Goal: Complete application form: Complete application form

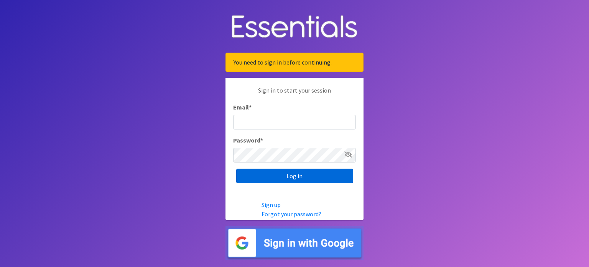
type input "[PERSON_NAME][EMAIL_ADDRESS][PERSON_NAME][DOMAIN_NAME]"
click at [289, 181] on input "Log in" at bounding box center [294, 175] width 117 height 15
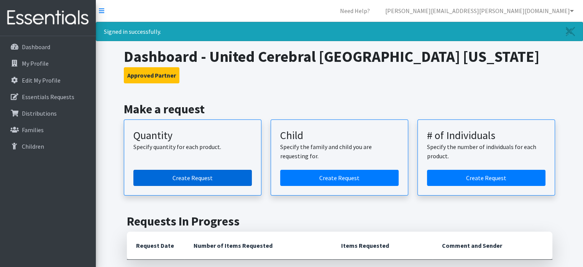
click at [198, 175] on link "Create Request" at bounding box center [192, 178] width 119 height 16
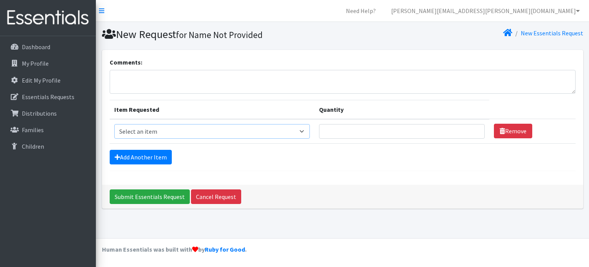
click at [198, 127] on select "Select an item Kids (Newborn) Kids (Preemie)** Limited Kids (Size 1) Kids (Size…" at bounding box center [212, 131] width 196 height 15
select select "1824"
click at [114, 124] on select "Select an item Kids (Newborn) Kids (Preemie)** Limited Kids (Size 1) Kids (Size…" at bounding box center [212, 131] width 196 height 15
drag, startPoint x: 472, startPoint y: 128, endPoint x: 446, endPoint y: 126, distance: 25.7
click at [446, 126] on input "Quantity" at bounding box center [401, 131] width 165 height 15
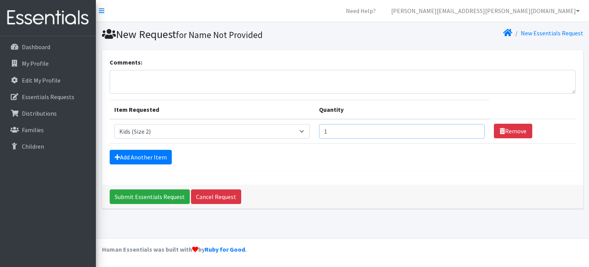
click at [471, 127] on input "1" at bounding box center [401, 131] width 165 height 15
click at [471, 127] on input "2" at bounding box center [401, 131] width 165 height 15
click at [471, 127] on input "3" at bounding box center [401, 131] width 165 height 15
type input "4"
click at [471, 127] on input "4" at bounding box center [401, 131] width 165 height 15
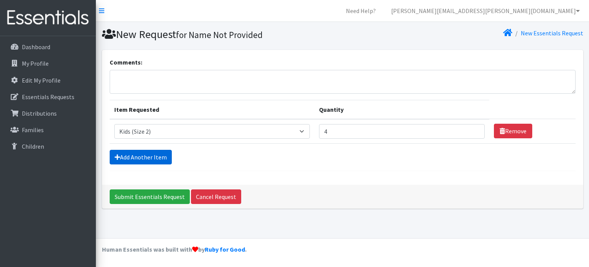
click at [150, 154] on link "Add Another Item" at bounding box center [141, 157] width 62 height 15
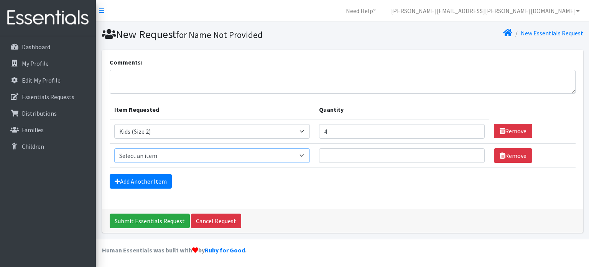
click at [304, 155] on select "Select an item Kids (Newborn) Kids (Preemie)** Limited Kids (Size 1) Kids (Size…" at bounding box center [212, 155] width 196 height 15
select select "1828"
click at [114, 148] on select "Select an item Kids (Newborn) Kids (Preemie)** Limited Kids (Size 1) Kids (Size…" at bounding box center [212, 155] width 196 height 15
click at [424, 156] on input "Quantity" at bounding box center [401, 155] width 165 height 15
click at [473, 151] on input "1" at bounding box center [401, 155] width 165 height 15
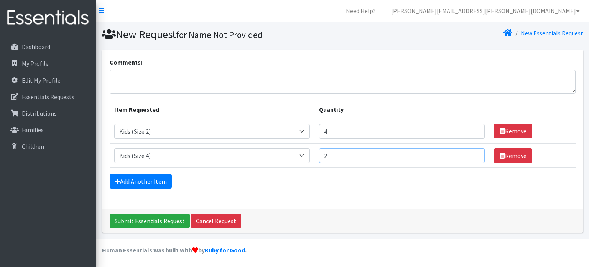
click at [473, 151] on input "2" at bounding box center [401, 155] width 165 height 15
click at [473, 151] on input "3" at bounding box center [401, 155] width 165 height 15
click at [473, 151] on input "4" at bounding box center [401, 155] width 165 height 15
click at [473, 151] on input "5" at bounding box center [401, 155] width 165 height 15
type input "6"
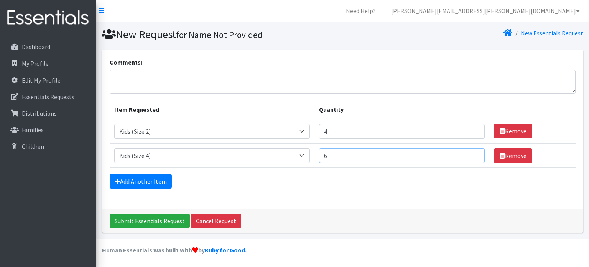
click at [473, 151] on input "6" at bounding box center [401, 155] width 165 height 15
click at [151, 177] on link "Add Another Item" at bounding box center [141, 181] width 62 height 15
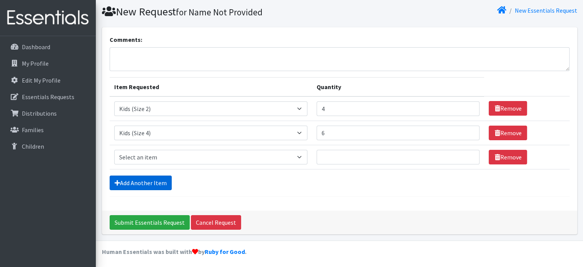
scroll to position [23, 0]
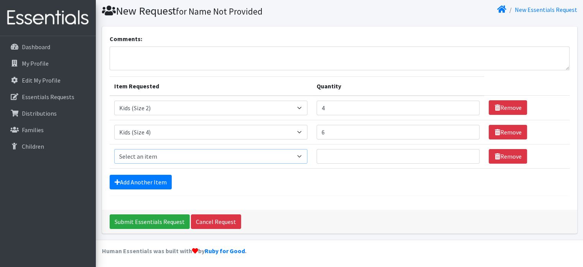
click at [302, 153] on select "Select an item Kids (Newborn) Kids (Preemie)** Limited Kids (Size 1) Kids (Size…" at bounding box center [210, 156] width 193 height 15
select select "11999"
click at [114, 149] on select "Select an item Kids (Newborn) Kids (Preemie)** Limited Kids (Size 1) Kids (Size…" at bounding box center [210, 156] width 193 height 15
click at [467, 153] on input "1" at bounding box center [398, 156] width 163 height 15
type input "2"
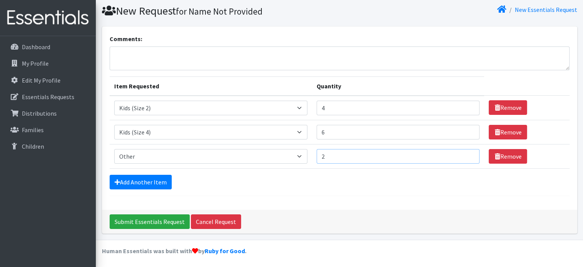
click at [467, 153] on input "2" at bounding box center [398, 156] width 163 height 15
click at [161, 176] on link "Add Another Item" at bounding box center [141, 182] width 62 height 15
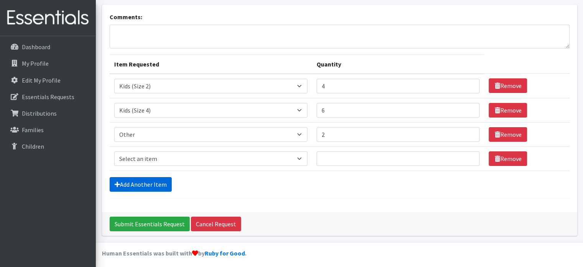
scroll to position [48, 0]
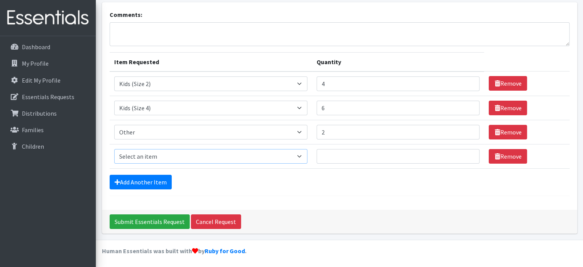
click at [301, 155] on select "Select an item Kids (Newborn) Kids (Preemie)** Limited Kids (Size 1) Kids (Size…" at bounding box center [210, 156] width 193 height 15
select select "1834"
click at [114, 149] on select "Select an item Kids (Newborn) Kids (Preemie)** Limited Kids (Size 1) Kids (Size…" at bounding box center [210, 156] width 193 height 15
click at [439, 153] on input "Quantity" at bounding box center [398, 156] width 163 height 15
click at [468, 151] on input "1" at bounding box center [398, 156] width 163 height 15
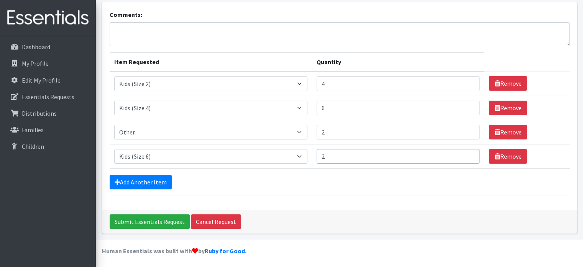
type input "2"
click at [468, 151] on input "2" at bounding box center [398, 156] width 163 height 15
click at [304, 131] on select "Select an item Kids (Newborn) Kids (Preemie)** Limited Kids (Size 1) Kids (Size…" at bounding box center [210, 132] width 193 height 15
click at [114, 125] on select "Select an item Kids (Newborn) Kids (Preemie)** Limited Kids (Size 1) Kids (Size…" at bounding box center [210, 132] width 193 height 15
click at [468, 128] on input "3" at bounding box center [398, 132] width 163 height 15
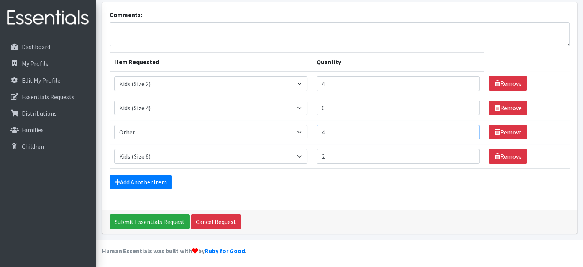
click at [468, 128] on input "4" at bounding box center [398, 132] width 163 height 15
click at [302, 130] on select "Select an item Kids (Newborn) Kids (Preemie)** Limited Kids (Size 1) Kids (Size…" at bounding box center [210, 132] width 193 height 15
click at [264, 132] on select "Select an item Kids (Newborn) Kids (Preemie)** Limited Kids (Size 1) Kids (Size…" at bounding box center [210, 132] width 193 height 15
click at [466, 127] on input "5" at bounding box center [398, 132] width 163 height 15
click at [466, 127] on input "6" at bounding box center [398, 132] width 163 height 15
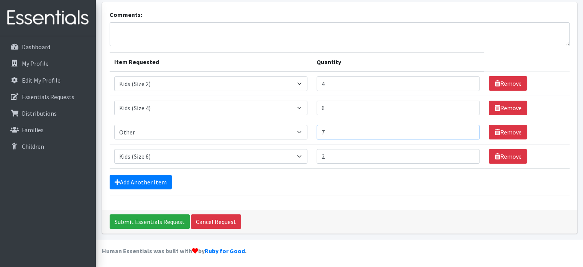
click at [466, 127] on input "7" at bounding box center [398, 132] width 163 height 15
type input "8"
click at [466, 127] on input "8" at bounding box center [398, 132] width 163 height 15
click at [165, 181] on link "Add Another Item" at bounding box center [141, 182] width 62 height 15
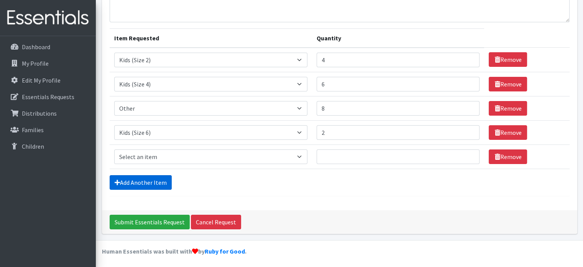
scroll to position [72, 0]
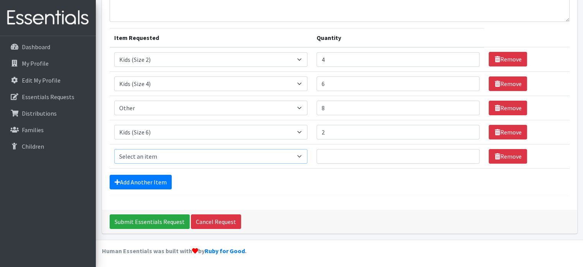
click at [301, 155] on select "Select an item Kids (Newborn) Kids (Preemie)** Limited Kids (Size 1) Kids (Size…" at bounding box center [210, 156] width 193 height 15
select select "1833"
click at [114, 149] on select "Select an item Kids (Newborn) Kids (Preemie)** Limited Kids (Size 1) Kids (Size…" at bounding box center [210, 156] width 193 height 15
click at [469, 151] on input "1" at bounding box center [398, 156] width 163 height 15
type input "2"
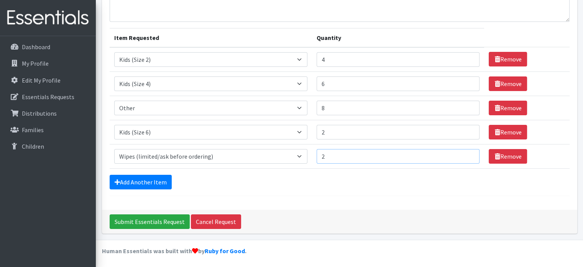
click at [469, 151] on input "2" at bounding box center [398, 156] width 163 height 15
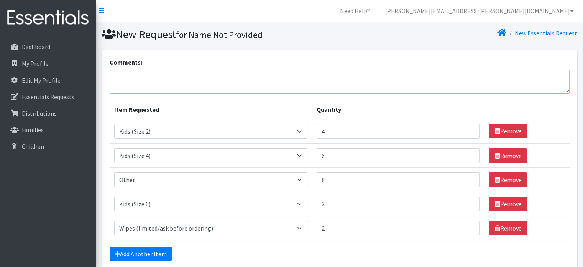
click at [195, 76] on textarea "Comments:" at bounding box center [340, 82] width 460 height 24
type textarea "Other: Size"
click at [468, 181] on input "7" at bounding box center [398, 179] width 163 height 15
type input "6"
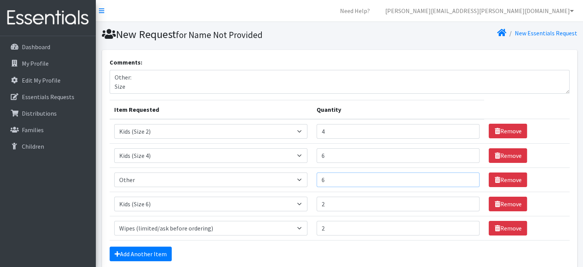
click at [468, 181] on input "6" at bounding box center [398, 179] width 163 height 15
click at [206, 84] on textarea "Other: Size" at bounding box center [340, 82] width 460 height 24
click at [176, 86] on textarea "Other: Size XL or size 8 Pull-Ups PullUps 3T-4T (2) PullUps 5T (2)" at bounding box center [340, 82] width 460 height 24
type textarea "Other: Size XL or PullUps 8 (2) PullUps 3T-4T (2) PullUps 5T (2)"
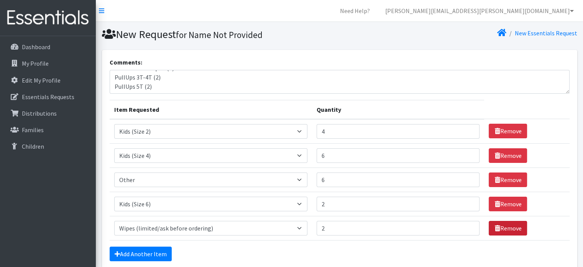
click at [503, 226] on link "Remove" at bounding box center [508, 228] width 38 height 15
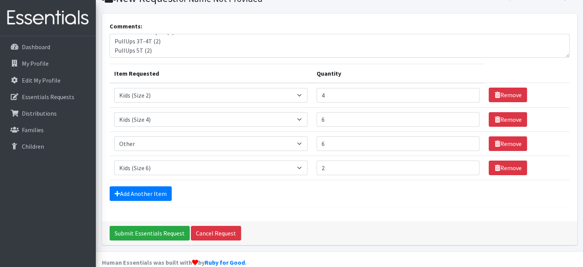
scroll to position [36, 0]
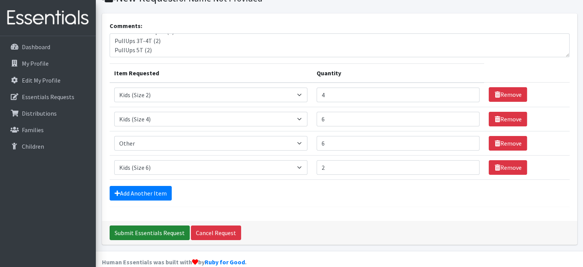
click at [149, 231] on input "Submit Essentials Request" at bounding box center [150, 232] width 80 height 15
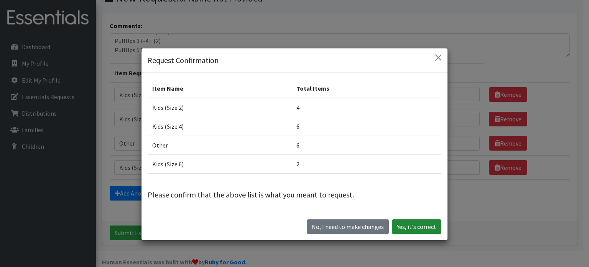
click at [419, 228] on button "Yes, it's correct" at bounding box center [416, 226] width 49 height 15
